Goal: Task Accomplishment & Management: Use online tool/utility

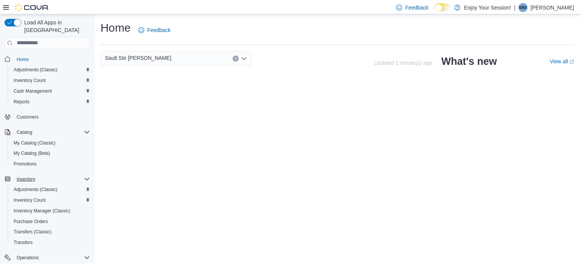
scroll to position [61, 0]
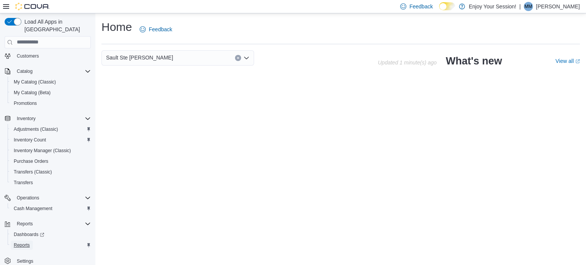
click at [31, 241] on link "Reports" at bounding box center [22, 245] width 22 height 9
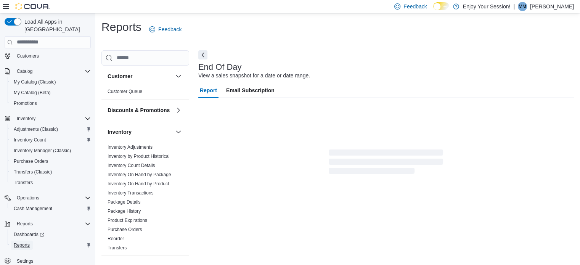
scroll to position [5, 0]
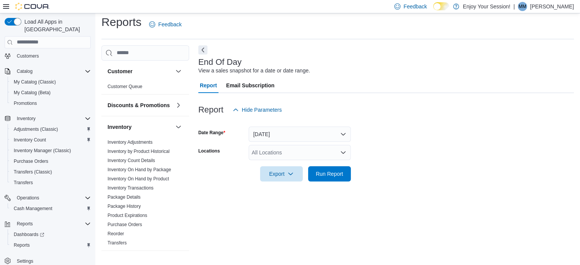
click at [273, 153] on div "All Locations" at bounding box center [300, 152] width 102 height 15
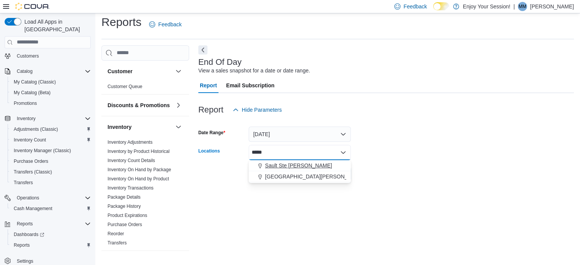
type input "*****"
click at [275, 163] on span "Sault Ste [PERSON_NAME]" at bounding box center [298, 166] width 67 height 8
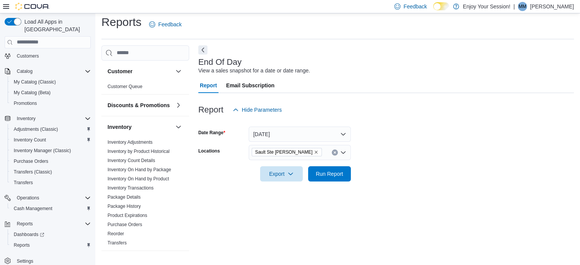
click at [389, 183] on div at bounding box center [386, 186] width 376 height 9
click at [331, 173] on span "Run Report" at bounding box center [329, 174] width 27 height 8
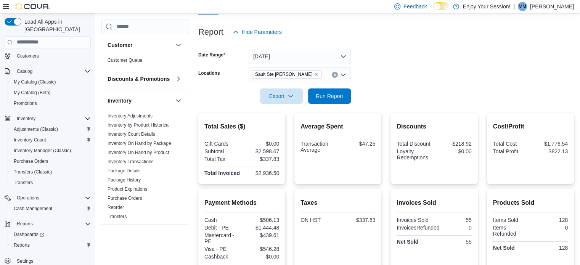
scroll to position [198, 0]
